Goal: Check status

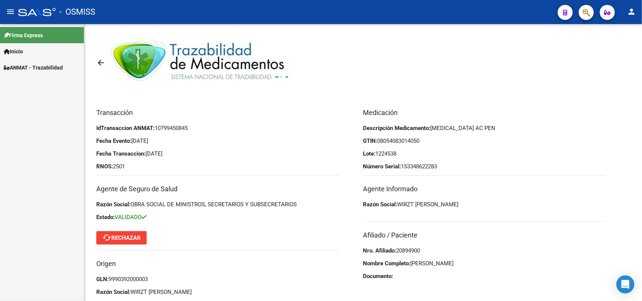
click at [41, 65] on span "ANMAT - Trazabilidad" at bounding box center [33, 68] width 59 height 8
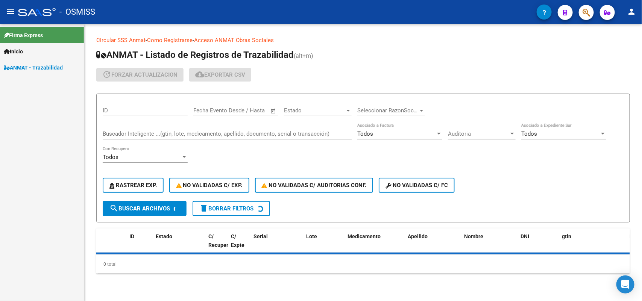
click at [130, 129] on div "Buscador Inteligente ...(gtin, lote, medicamento, apellido, documento, serial o…" at bounding box center [227, 131] width 249 height 16
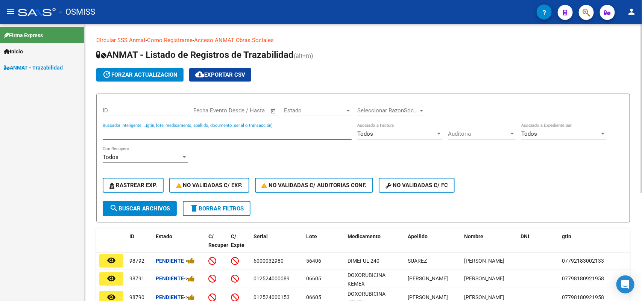
type input "7"
type input "83372768484"
click at [144, 210] on button "search Buscar Archivos" at bounding box center [140, 208] width 74 height 15
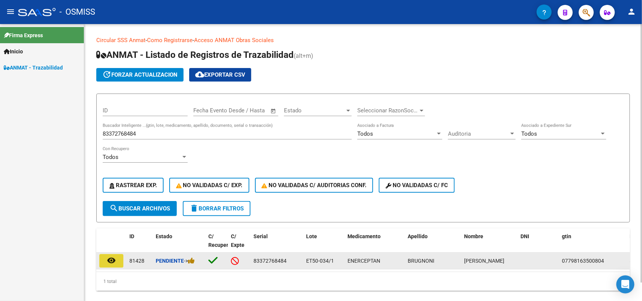
click at [109, 260] on mat-icon "remove_red_eye" at bounding box center [111, 260] width 9 height 9
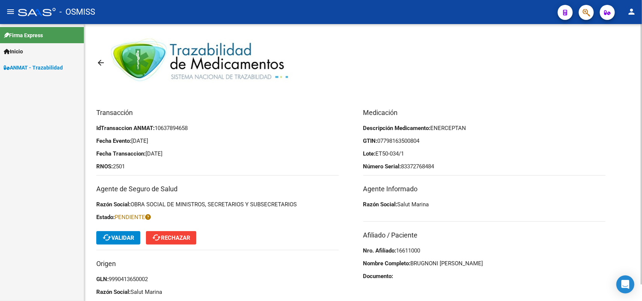
click at [187, 241] on span "cached Rechazar" at bounding box center [171, 238] width 38 height 7
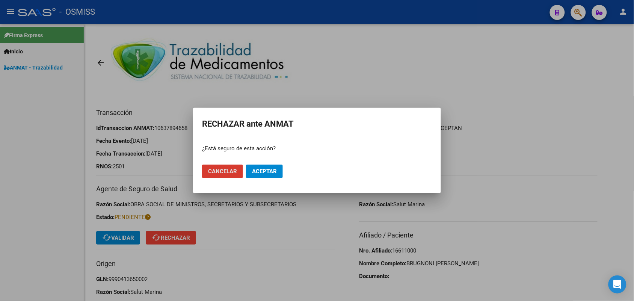
click at [264, 167] on button "Aceptar" at bounding box center [264, 172] width 37 height 14
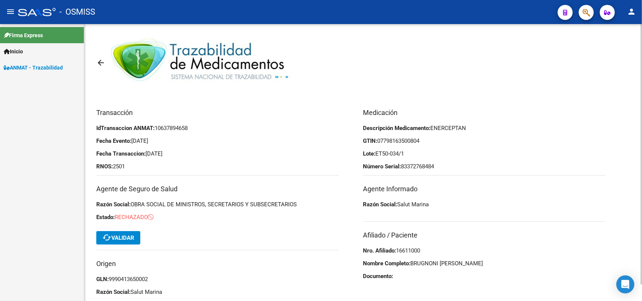
click at [501, 60] on mat-toolbar-row "arrow_back" at bounding box center [304, 62] width 416 height 41
